Goal: Task Accomplishment & Management: Manage account settings

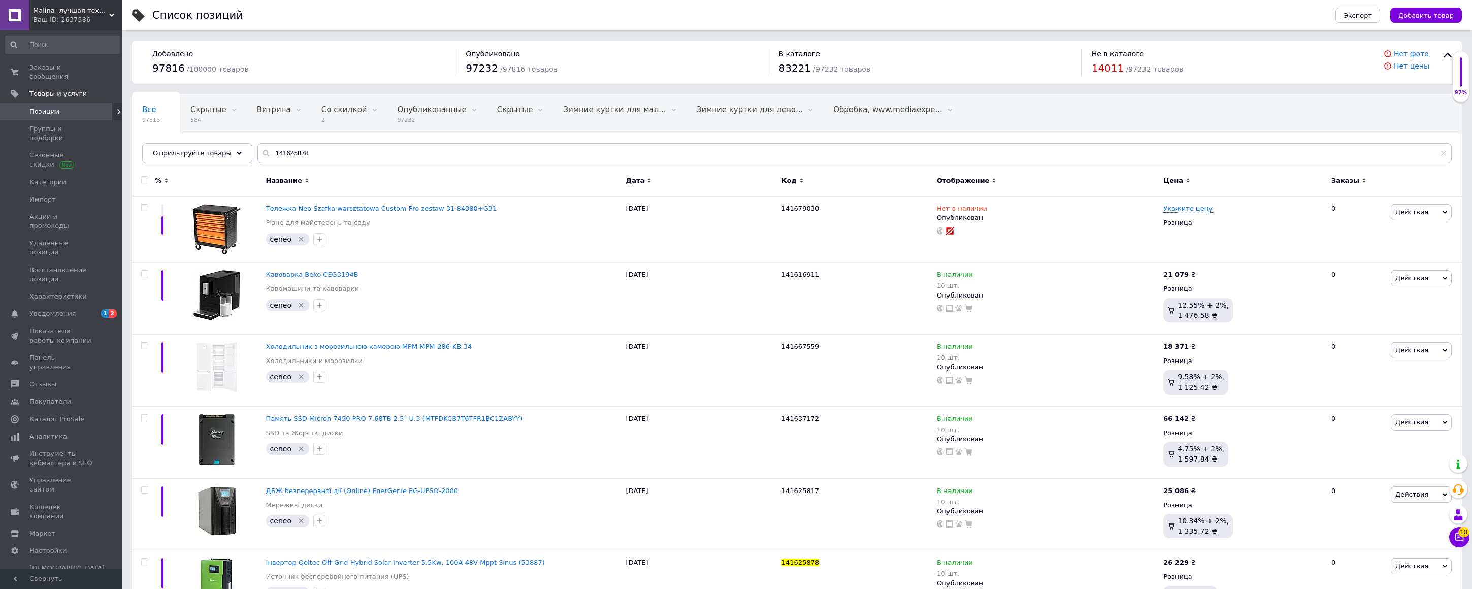
click at [56, 11] on span "Malina- лучшая техника в наличии" at bounding box center [71, 10] width 76 height 9
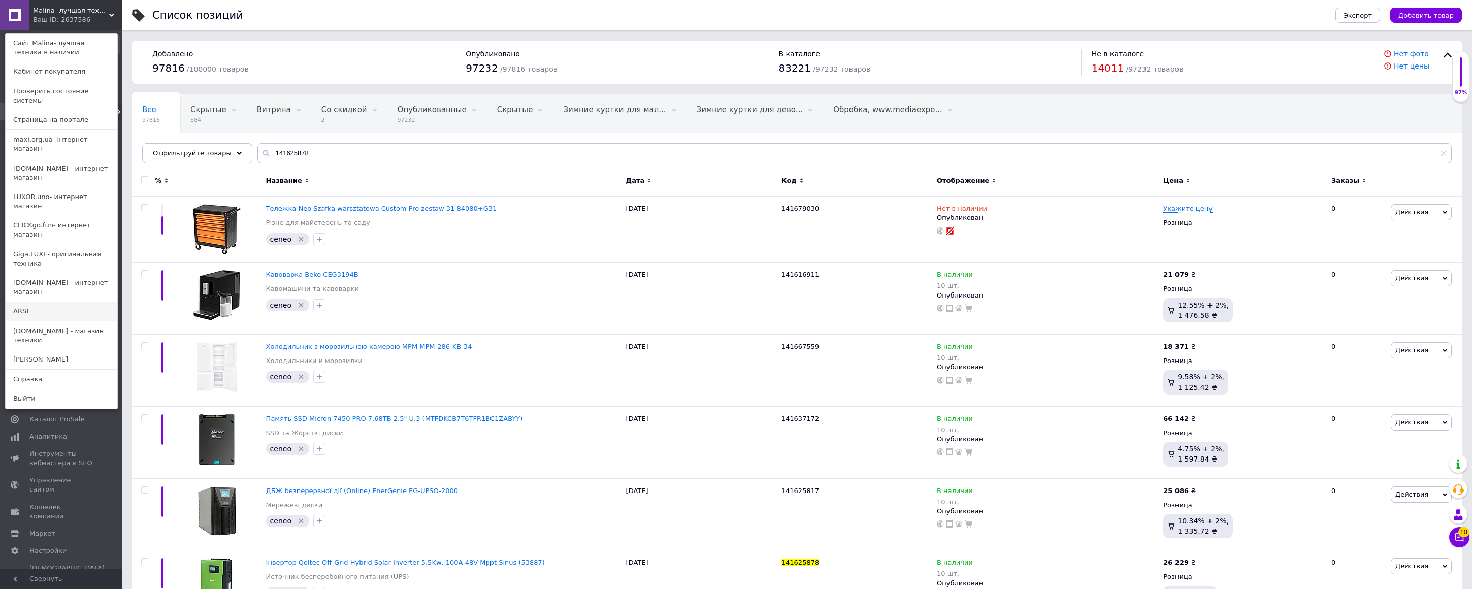
click at [35, 302] on link "ARSI" at bounding box center [62, 311] width 112 height 19
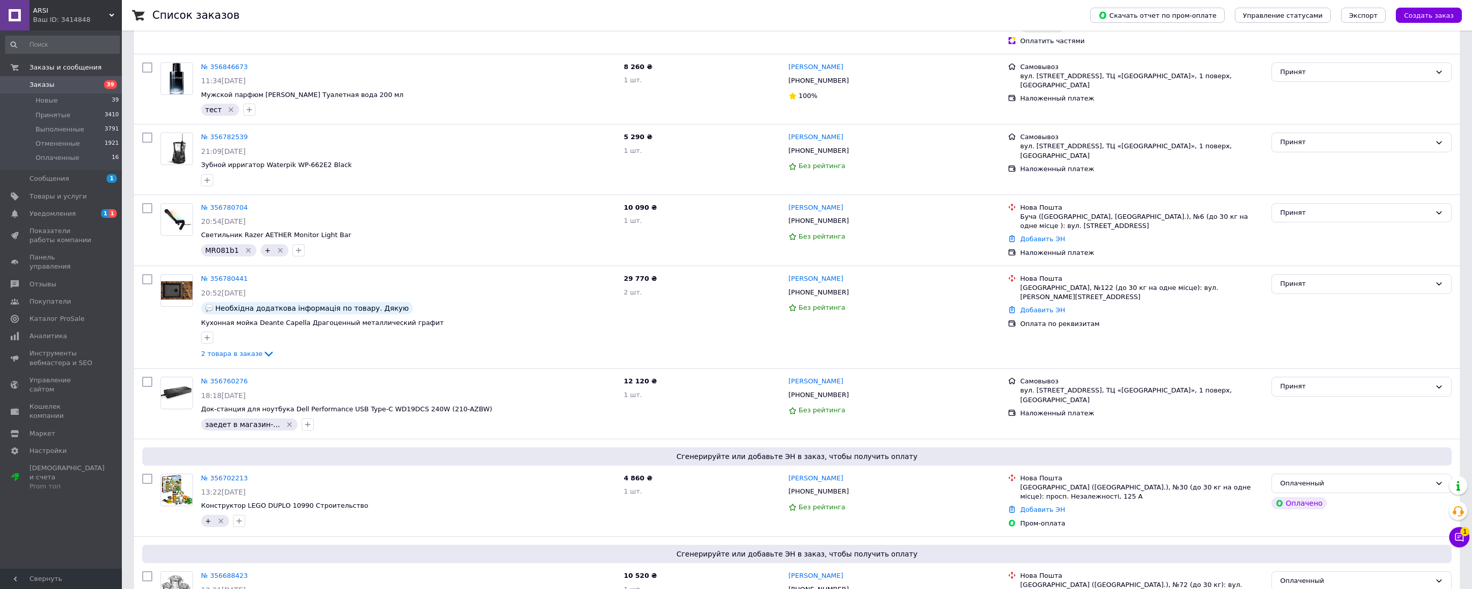
scroll to position [350, 0]
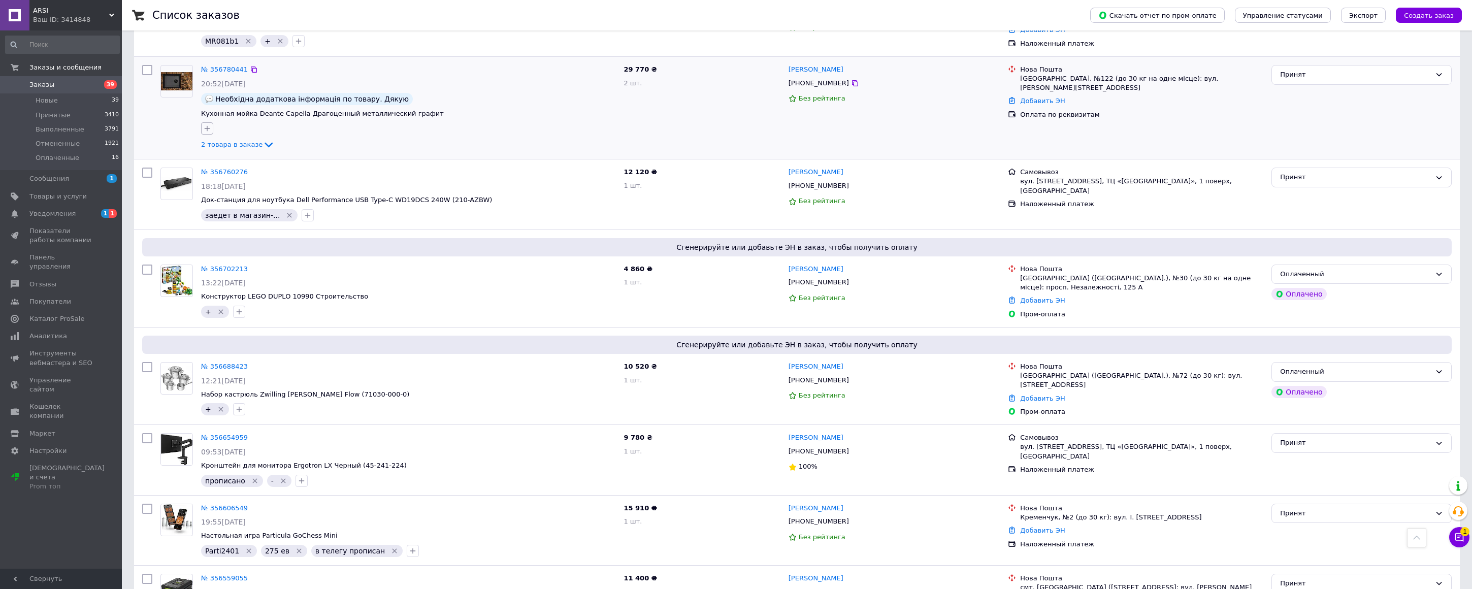
click at [208, 129] on icon "button" at bounding box center [207, 128] width 8 height 8
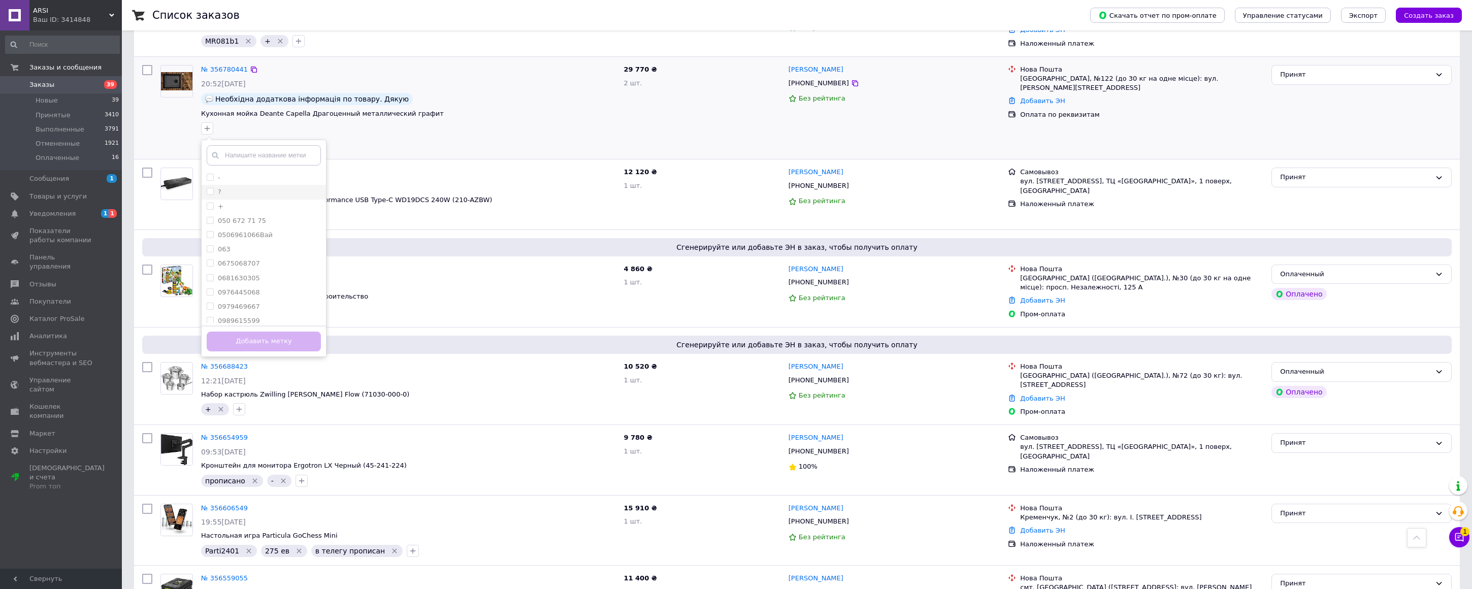
click at [212, 189] on input "?" at bounding box center [210, 191] width 7 height 7
checkbox input "true"
click at [245, 339] on button "Добавить метку" at bounding box center [264, 342] width 114 height 20
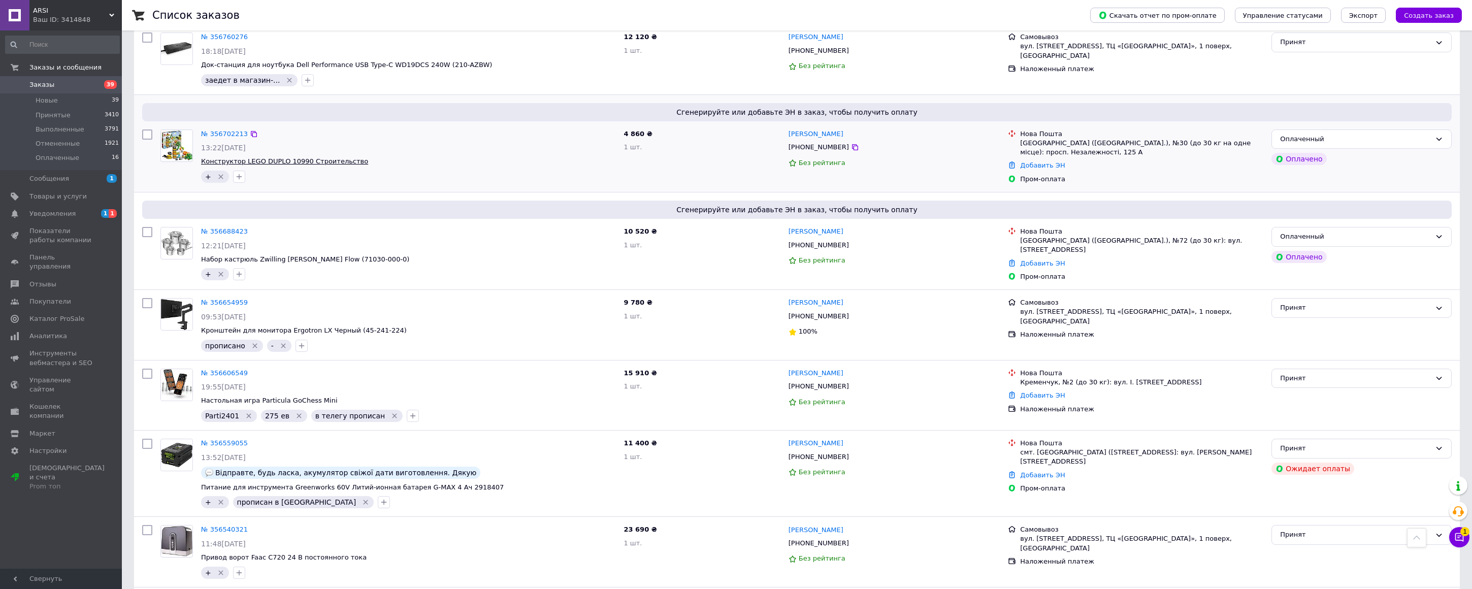
scroll to position [0, 0]
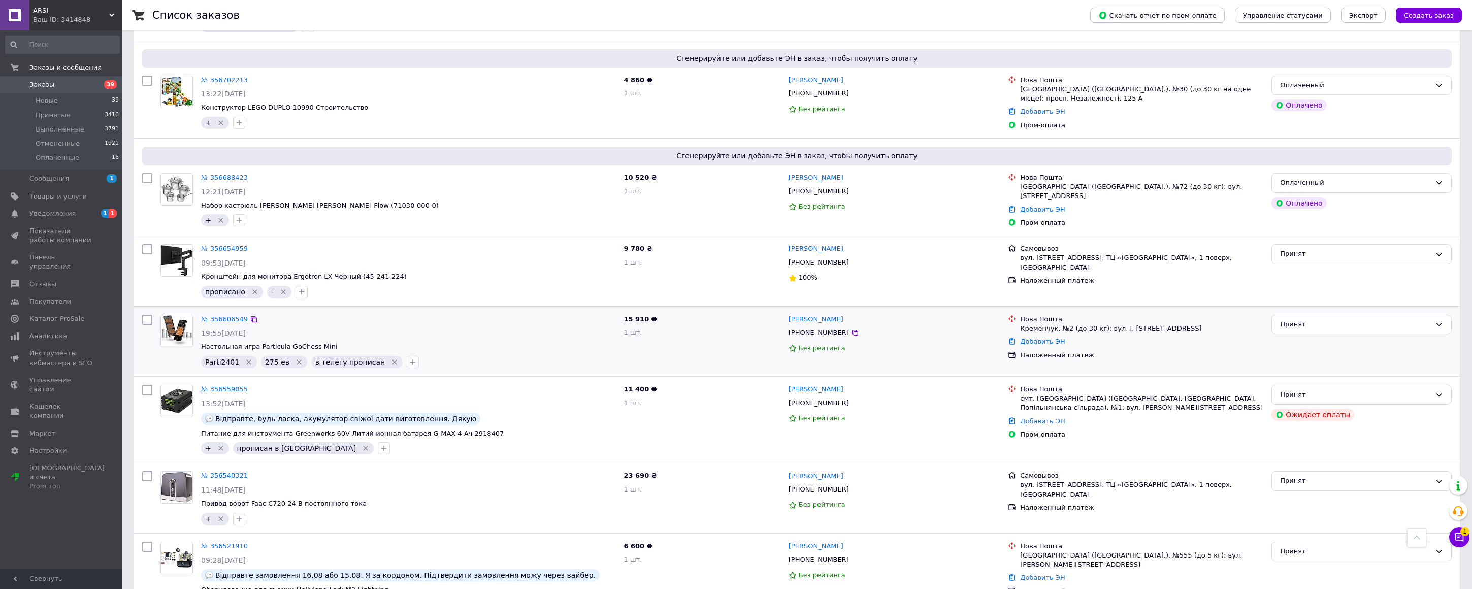
scroll to position [659, 0]
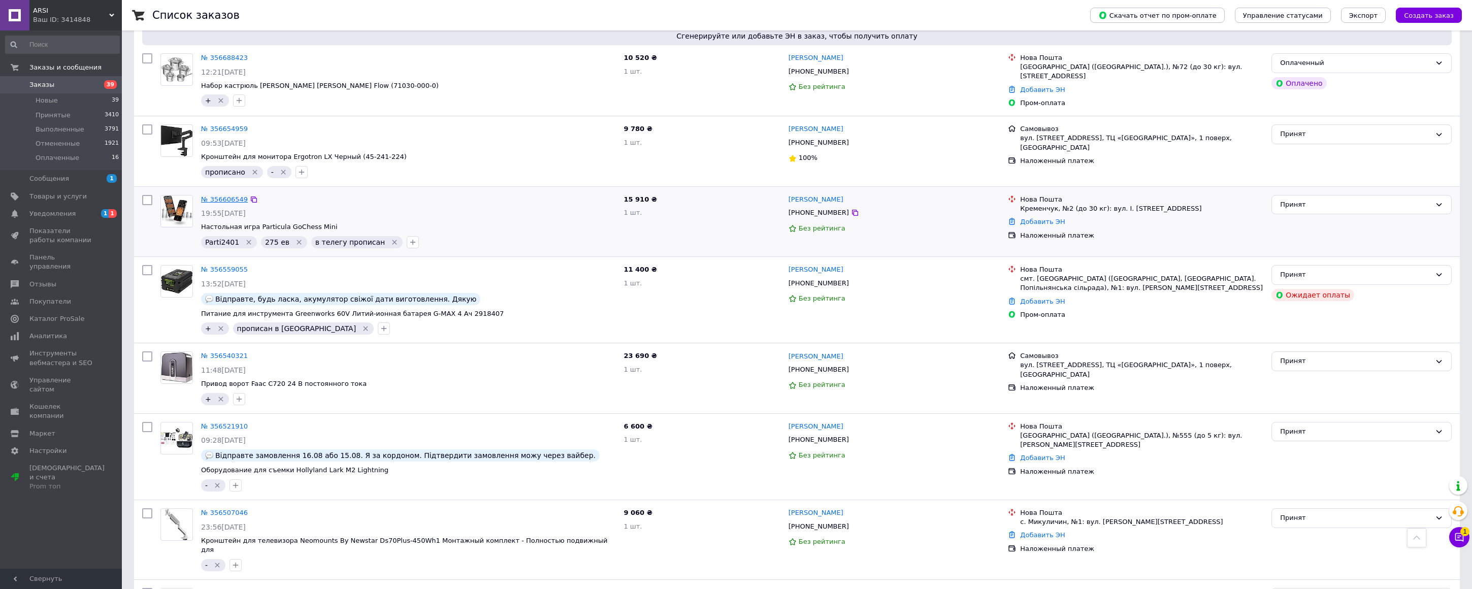
click at [234, 200] on link "№ 356606549" at bounding box center [224, 199] width 47 height 8
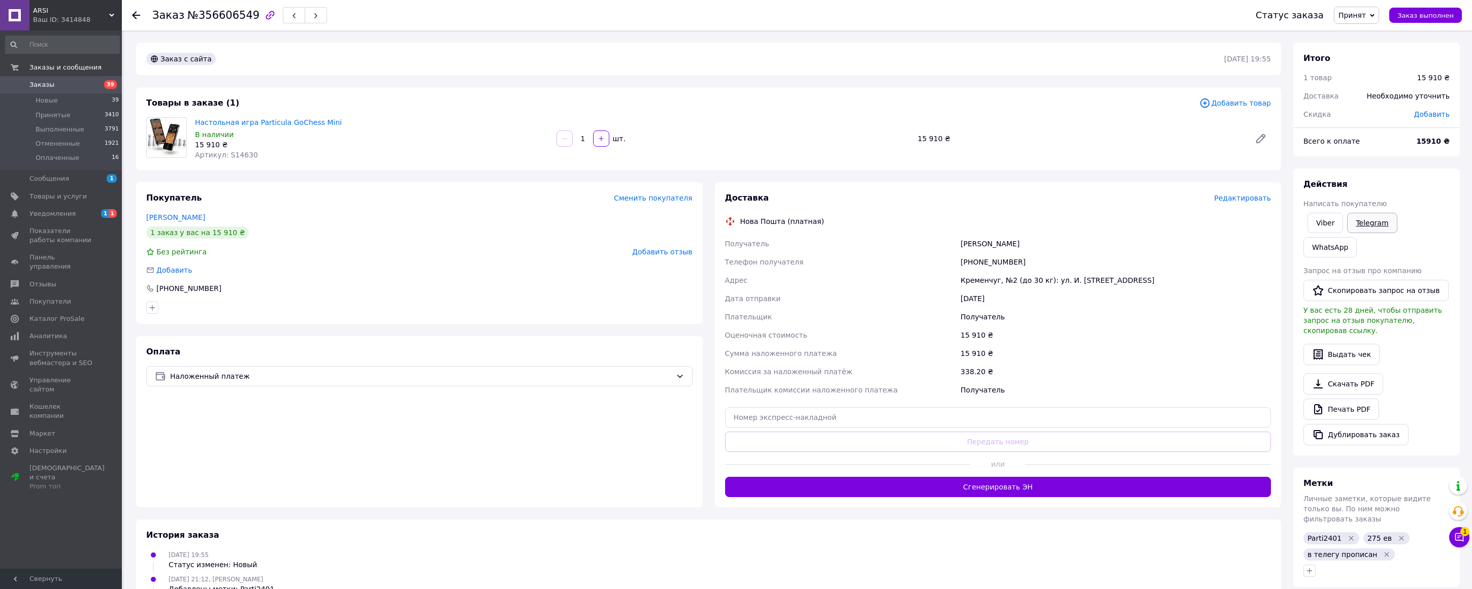
click at [1367, 225] on link "Telegram" at bounding box center [1372, 223] width 50 height 20
